Goal: Task Accomplishment & Management: Complete application form

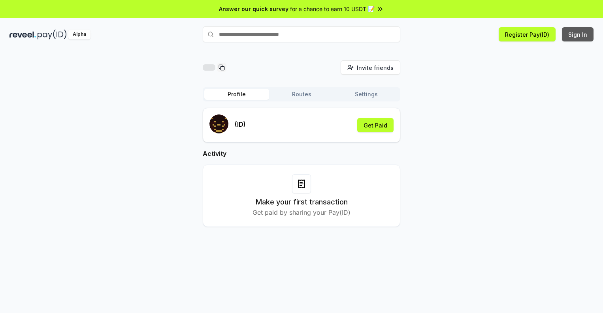
click at [578, 34] on button "Sign In" at bounding box center [578, 34] width 32 height 14
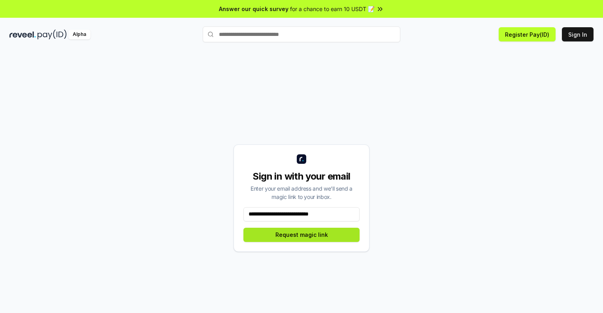
type input "**********"
click at [302, 235] on button "Request magic link" at bounding box center [301, 235] width 116 height 14
